Goal: Task Accomplishment & Management: Use online tool/utility

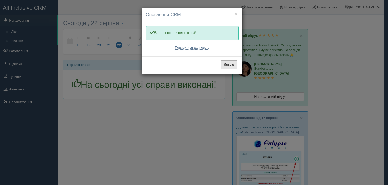
click at [225, 64] on button "Дякую" at bounding box center [229, 64] width 17 height 9
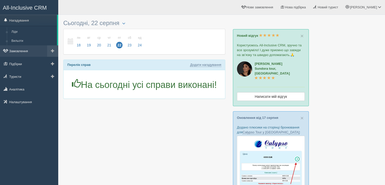
click at [26, 51] on link "Замовлення" at bounding box center [29, 50] width 58 height 11
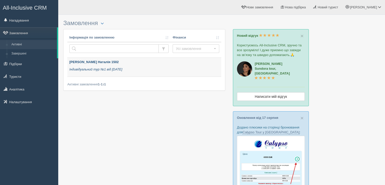
click at [113, 69] on icon "Індивідуальний тур №1 від 14.08.2025" at bounding box center [95, 69] width 53 height 4
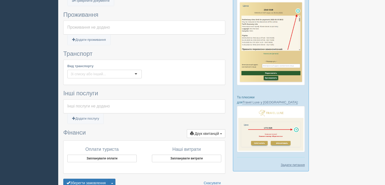
scroll to position [252, 0]
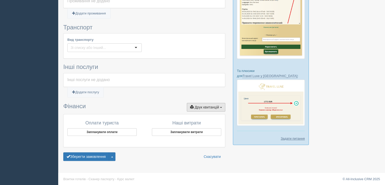
click at [205, 105] on span "Друк квитанцій" at bounding box center [206, 107] width 24 height 4
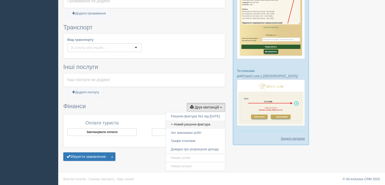
click at [186, 123] on link "+ Новий рахунок-фактура" at bounding box center [195, 124] width 59 height 8
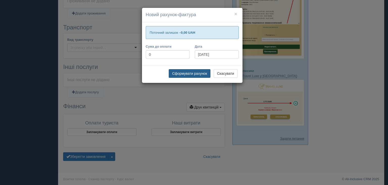
click at [187, 73] on button "Сформувати рахунок" at bounding box center [189, 73] width 41 height 9
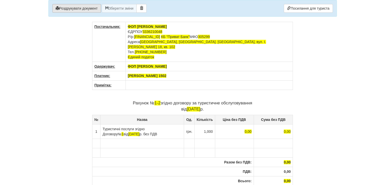
click at [88, 8] on button "Роздрукувати документ" at bounding box center [76, 8] width 49 height 9
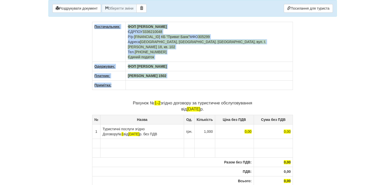
drag, startPoint x: 92, startPoint y: 26, endPoint x: 237, endPoint y: 79, distance: 153.6
click at [237, 79] on tbody "Постачальник: ФОП Вигівська Л.А. ЄДРПОУ 3336210048 Р/р: UA733052990000026008026…" at bounding box center [192, 56] width 200 height 68
click at [237, 80] on td at bounding box center [208, 84] width 167 height 9
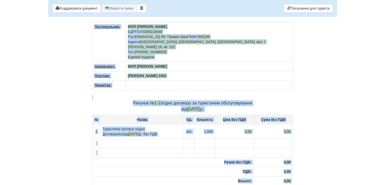
copy div "Постачальник: ФОП Вигівська Л.А. ЄДРПОУ 3336210048 Р/р: UA733052990000026008026…"
